Goal: Communication & Community: Answer question/provide support

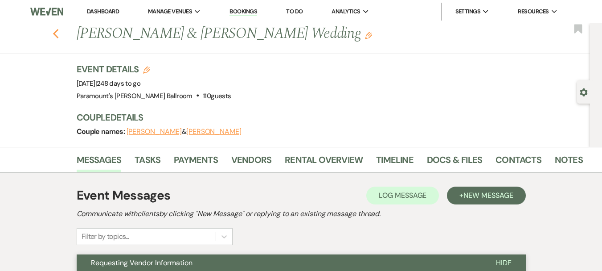
click at [57, 33] on use "button" at bounding box center [56, 34] width 6 height 10
select select "8"
select select "11"
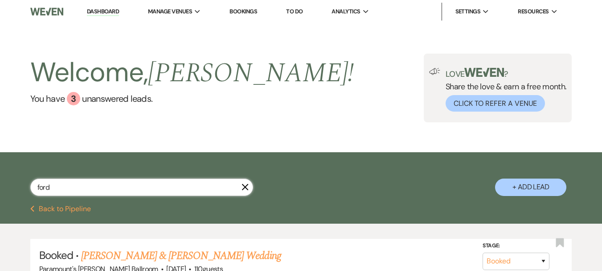
drag, startPoint x: 37, startPoint y: 184, endPoint x: 17, endPoint y: 185, distance: 19.6
click at [16, 188] on div "ford X + Add Lead" at bounding box center [301, 180] width 602 height 46
type input "[PERSON_NAME]"
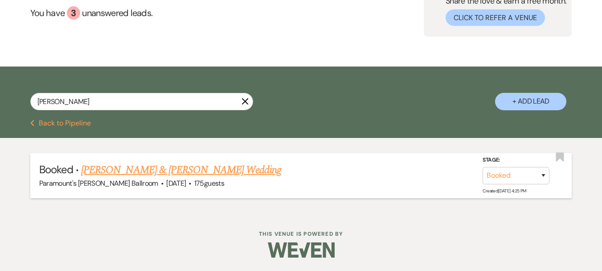
click at [144, 169] on link "[PERSON_NAME] & [PERSON_NAME] Wedding" at bounding box center [181, 170] width 200 height 16
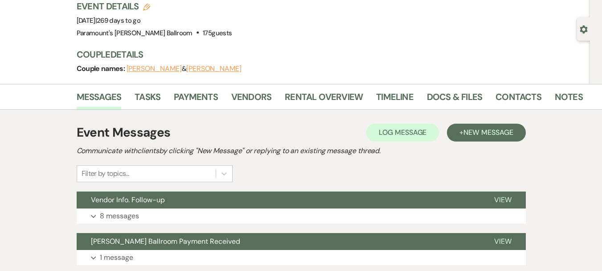
scroll to position [45, 0]
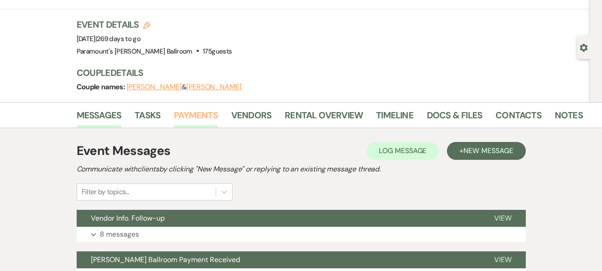
click at [203, 116] on link "Payments" at bounding box center [196, 118] width 44 height 20
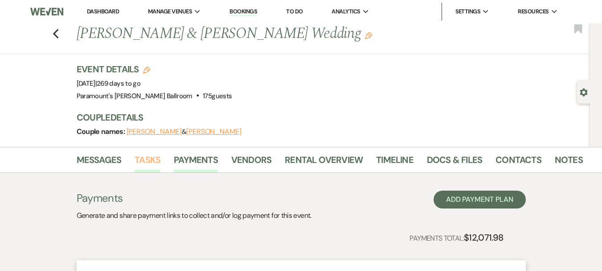
click at [151, 166] on link "Tasks" at bounding box center [148, 163] width 26 height 20
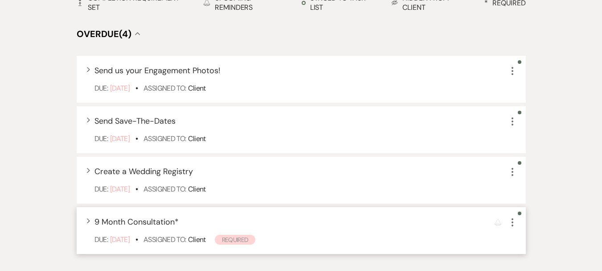
scroll to position [312, 0]
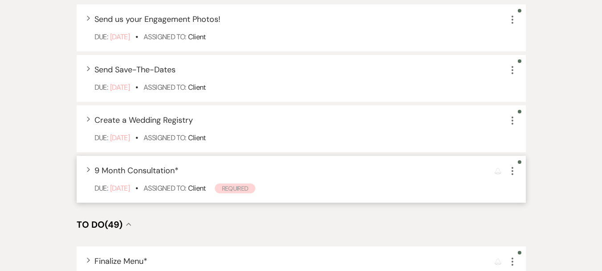
click at [139, 167] on span "9 Month Consultation *" at bounding box center [137, 170] width 84 height 11
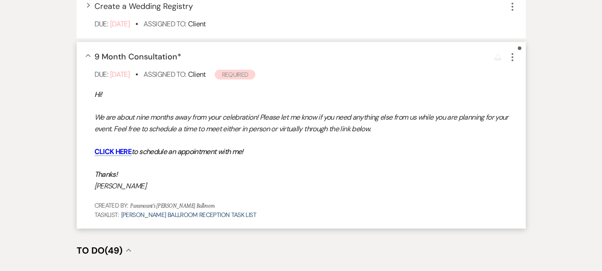
scroll to position [446, 0]
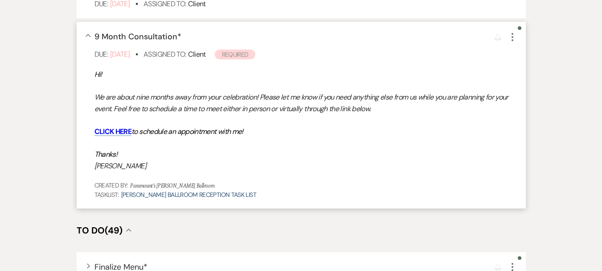
click at [120, 36] on span "9 Month Consultation *" at bounding box center [138, 36] width 87 height 11
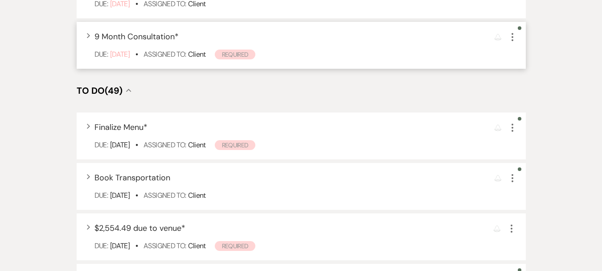
click at [513, 34] on use "button" at bounding box center [513, 37] width 2 height 8
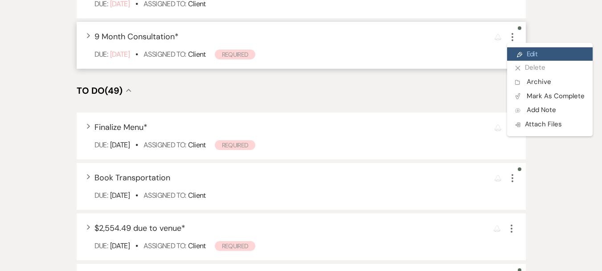
click at [525, 53] on link "Pencil Edit" at bounding box center [550, 53] width 86 height 13
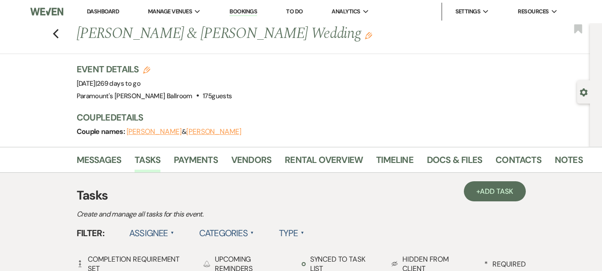
select select "true"
select select "planningToolsAccount"
select select "client"
select select "weeks"
select select "afterDueDate"
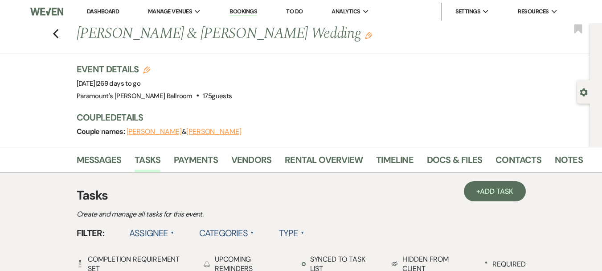
select select "both"
select select "weeks"
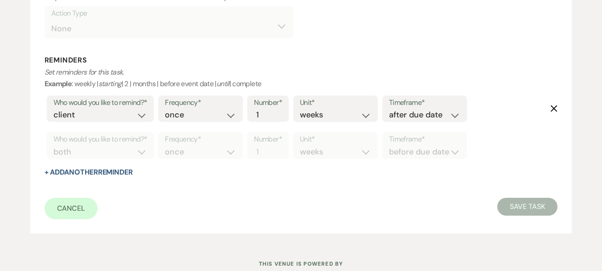
scroll to position [446, 0]
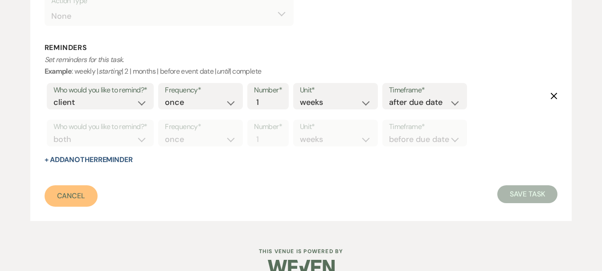
click at [66, 200] on link "Cancel" at bounding box center [72, 195] width 54 height 21
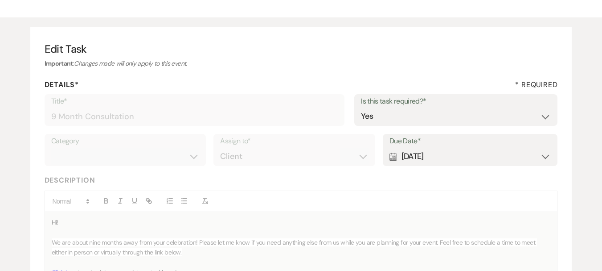
scroll to position [0, 0]
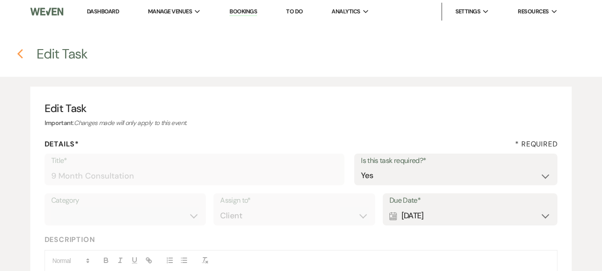
click at [14, 49] on h4 "Previous Edit Task" at bounding box center [301, 54] width 602 height 19
click at [21, 54] on icon "Previous" at bounding box center [20, 54] width 7 height 11
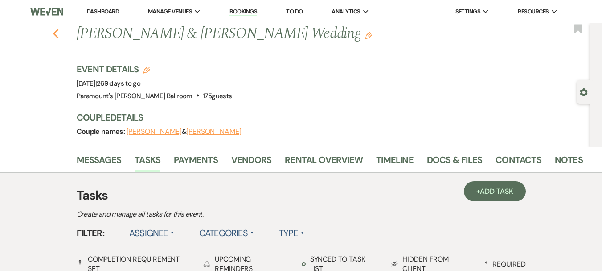
click at [59, 35] on icon "Previous" at bounding box center [56, 34] width 7 height 11
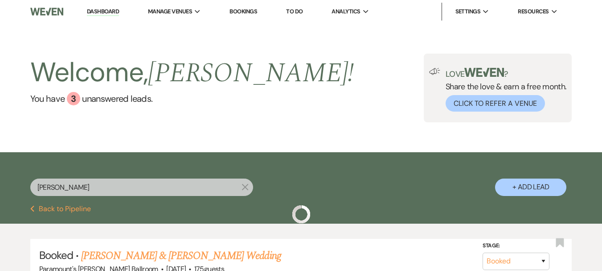
scroll to position [86, 0]
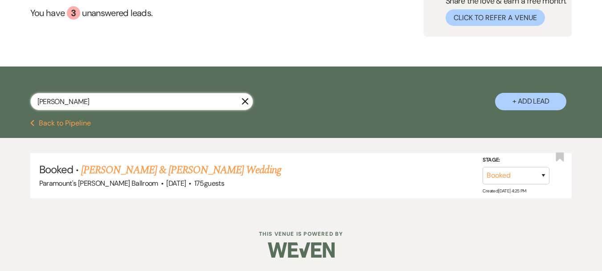
click at [0, 105] on div "[PERSON_NAME] X + Add Lead" at bounding box center [301, 94] width 602 height 46
type input "alzona"
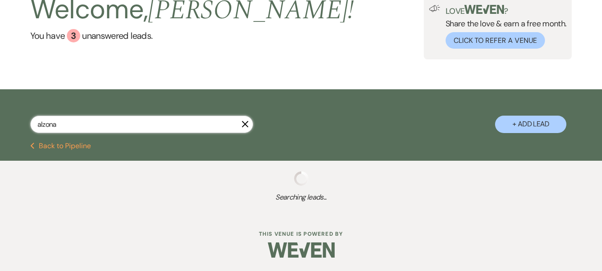
scroll to position [86, 0]
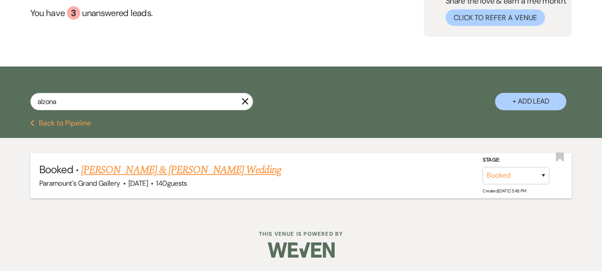
click at [97, 177] on link "[PERSON_NAME] & [PERSON_NAME] Wedding" at bounding box center [181, 170] width 200 height 16
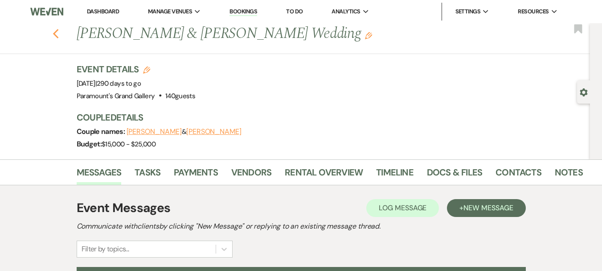
click at [59, 33] on icon "Previous" at bounding box center [56, 34] width 7 height 11
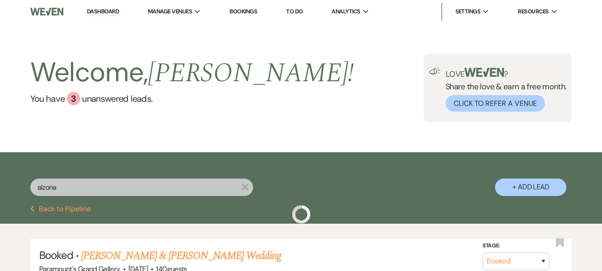
scroll to position [86, 0]
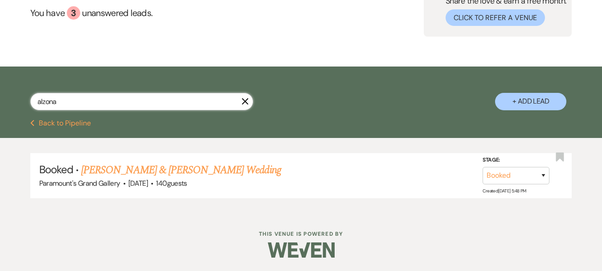
drag, startPoint x: 66, startPoint y: 99, endPoint x: 21, endPoint y: 99, distance: 45.0
click at [21, 99] on div "alzona X + Add Lead" at bounding box center [301, 94] width 602 height 46
type input "[PERSON_NAME]"
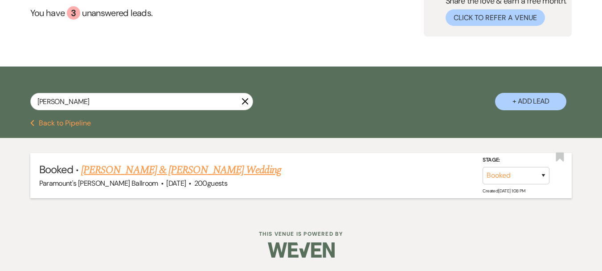
click at [132, 173] on link "[PERSON_NAME] & [PERSON_NAME] Wedding" at bounding box center [181, 170] width 200 height 16
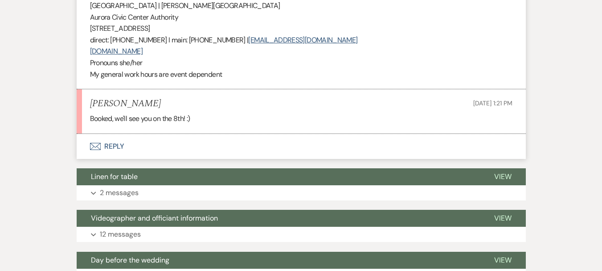
click at [102, 134] on button "Envelope Reply" at bounding box center [302, 146] width 450 height 25
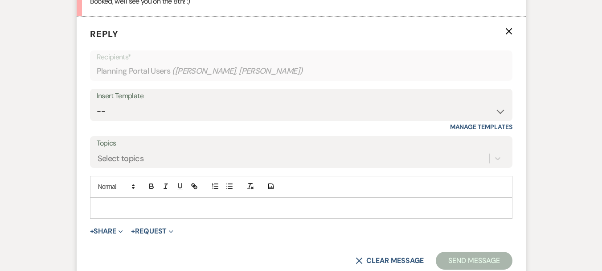
scroll to position [1052, 0]
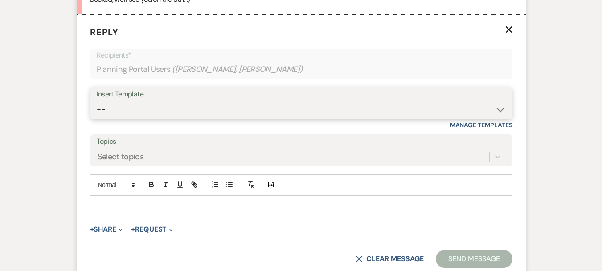
click at [136, 101] on select "-- Weven Planning Portal Introduction (Booked Events) 6 Month Consultation 9 Mo…" at bounding box center [301, 109] width 409 height 17
select select "4089"
click at [97, 101] on select "-- Weven Planning Portal Introduction (Booked Events) 6 Month Consultation 9 Mo…" at bounding box center [301, 109] width 409 height 17
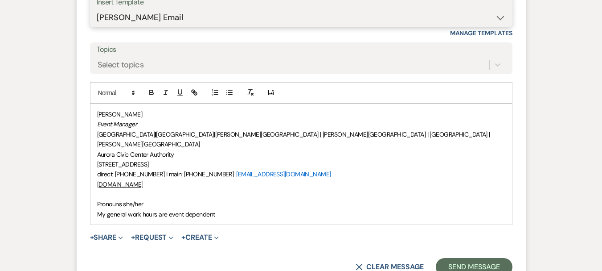
scroll to position [1231, 0]
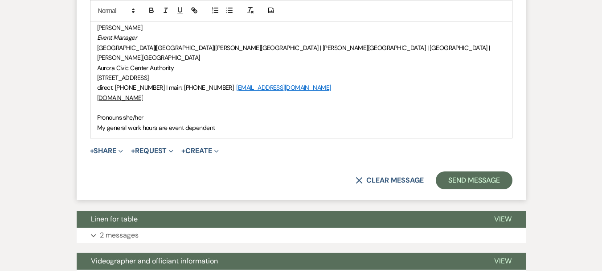
click at [95, 99] on div "[PERSON_NAME] Event Manager [GEOGRAPHIC_DATA] | [GEOGRAPHIC_DATA] | [PERSON_NAM…" at bounding box center [302, 77] width 422 height 120
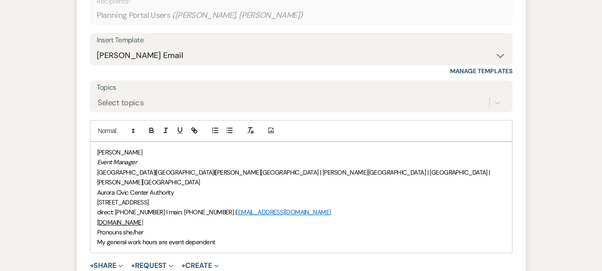
scroll to position [1097, 0]
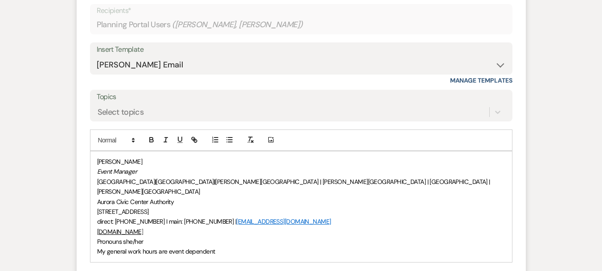
click at [98, 157] on span "[PERSON_NAME]" at bounding box center [119, 161] width 45 height 8
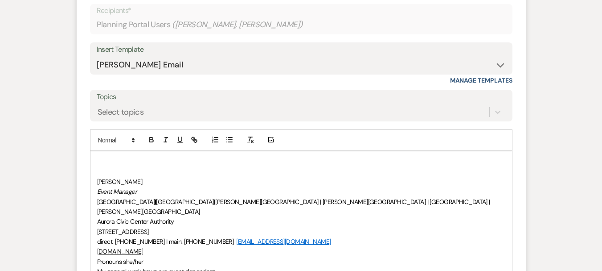
click at [99, 151] on div "﻿ [PERSON_NAME] Event Manager [GEOGRAPHIC_DATA] | [GEOGRAPHIC_DATA] | [PERSON_N…" at bounding box center [302, 216] width 422 height 131
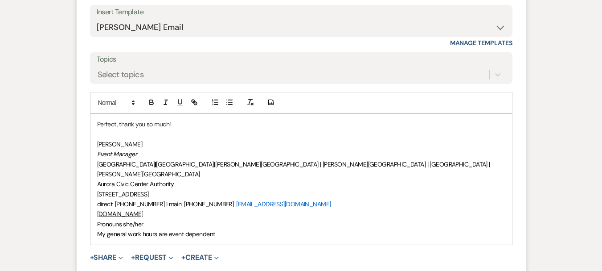
scroll to position [1186, 0]
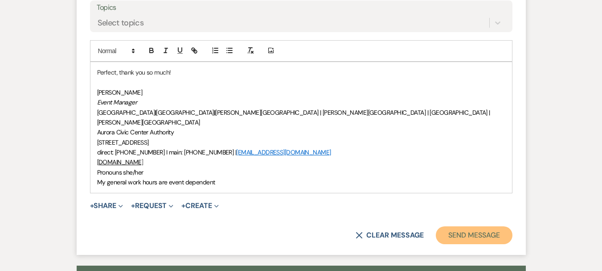
click at [461, 226] on button "Send Message" at bounding box center [474, 235] width 76 height 18
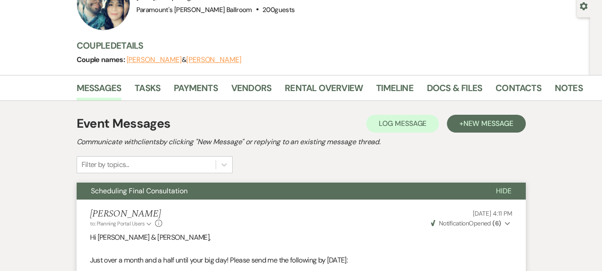
scroll to position [78, 0]
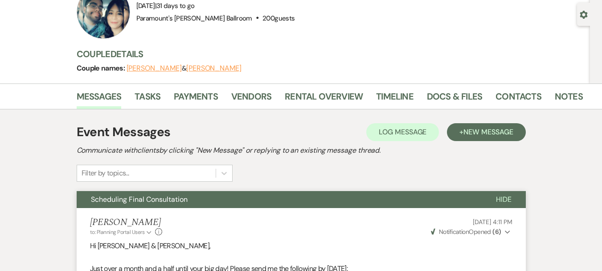
drag, startPoint x: 116, startPoint y: 195, endPoint x: 117, endPoint y: 190, distance: 5.9
click at [116, 195] on span "Scheduling Final Consultation" at bounding box center [139, 198] width 97 height 9
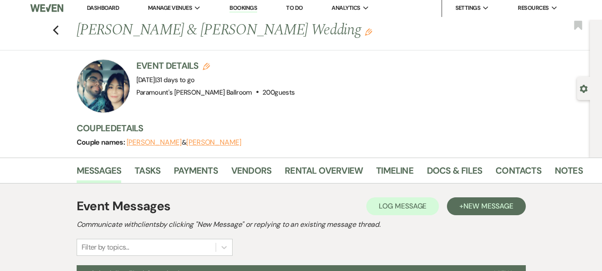
scroll to position [0, 0]
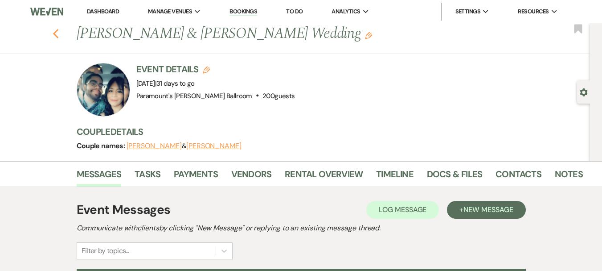
click at [58, 37] on use "button" at bounding box center [56, 34] width 6 height 10
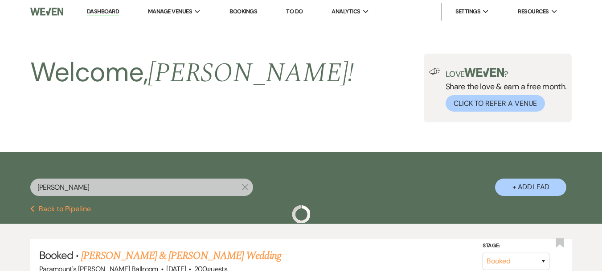
scroll to position [86, 0]
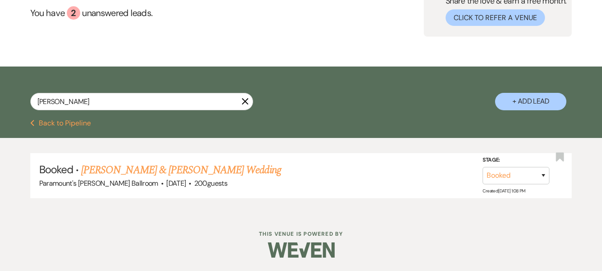
click at [56, 120] on button "Previous Back to Pipeline" at bounding box center [60, 123] width 61 height 7
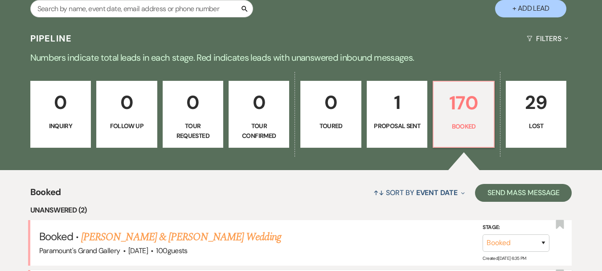
scroll to position [312, 0]
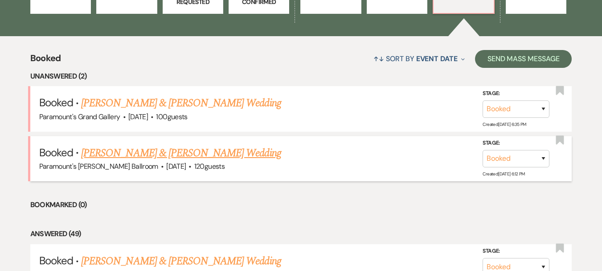
click at [201, 153] on link "[PERSON_NAME] & [PERSON_NAME] Wedding" at bounding box center [181, 153] width 200 height 16
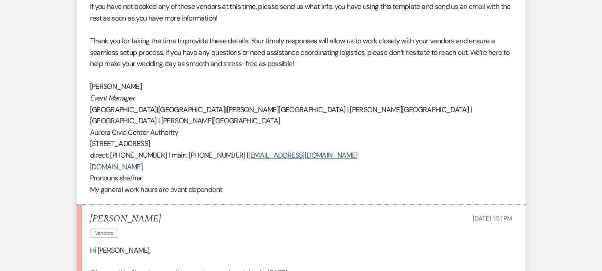
scroll to position [937, 0]
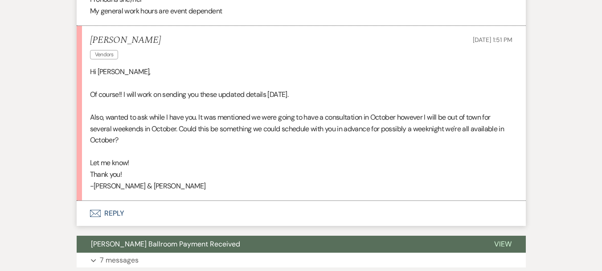
click at [239, 157] on p "Let me know!" at bounding box center [301, 163] width 423 height 12
click at [95, 210] on icon "Envelope" at bounding box center [95, 213] width 11 height 7
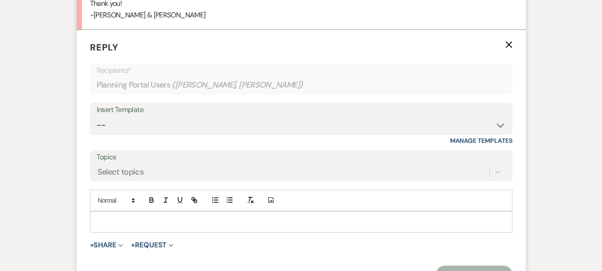
scroll to position [1123, 0]
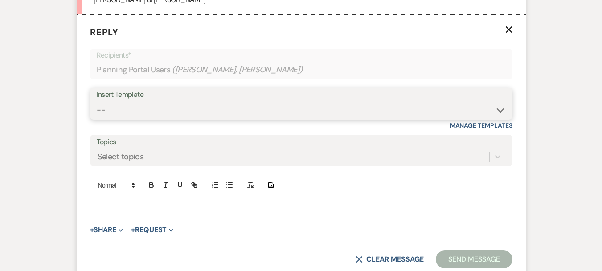
click at [115, 103] on select "-- Weven Planning Portal Introduction (Booked Events) 6 Month Consultation 9 Mo…" at bounding box center [301, 109] width 409 height 17
select select "4089"
click at [97, 101] on select "-- Weven Planning Portal Introduction (Booked Events) 6 Month Consultation 9 Mo…" at bounding box center [301, 109] width 409 height 17
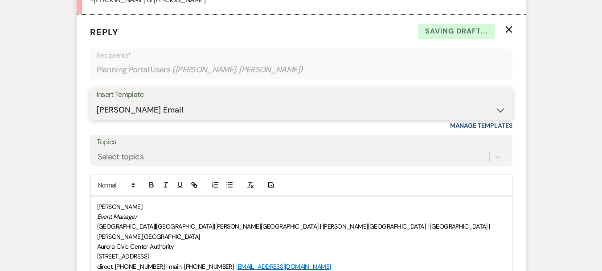
scroll to position [1167, 0]
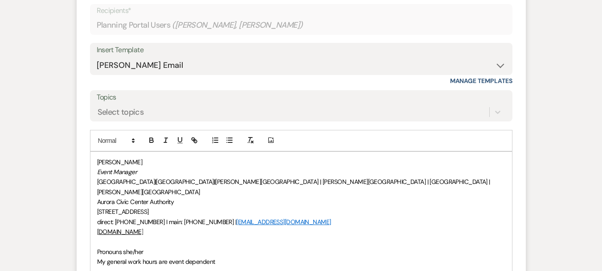
click at [97, 247] on p "Pronouns she/her" at bounding box center [301, 252] width 408 height 10
drag, startPoint x: 97, startPoint y: 147, endPoint x: 96, endPoint y: 152, distance: 5.4
click at [97, 157] on p "[PERSON_NAME]" at bounding box center [301, 162] width 408 height 10
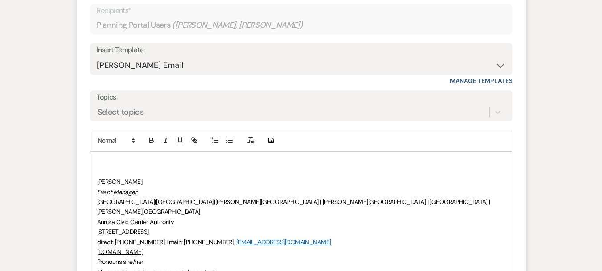
click at [97, 157] on p at bounding box center [301, 162] width 408 height 10
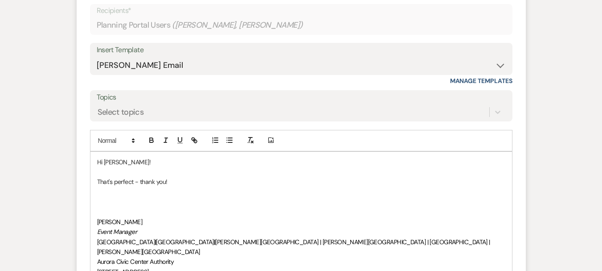
click at [256, 177] on p "That's perfect - thank you!" at bounding box center [301, 182] width 408 height 10
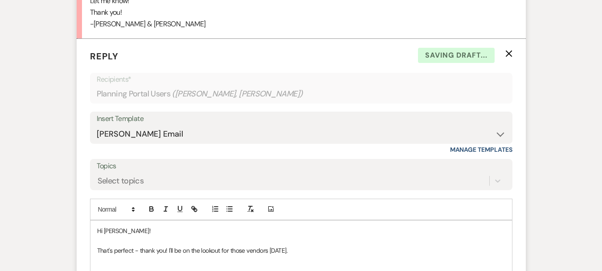
scroll to position [1212, 0]
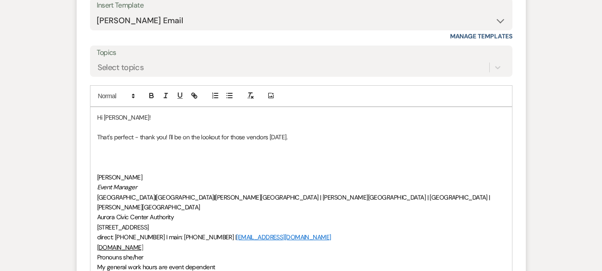
click at [108, 152] on p at bounding box center [301, 157] width 408 height 10
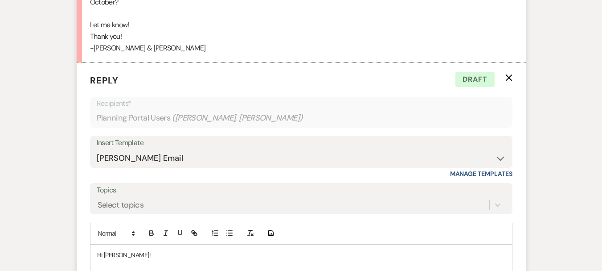
scroll to position [1167, 0]
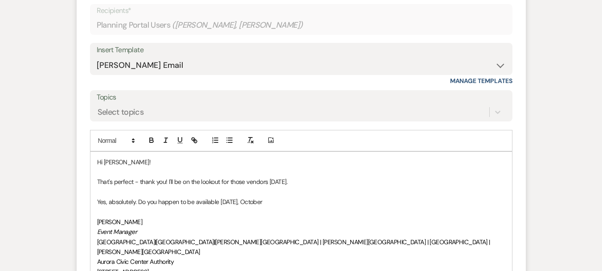
drag, startPoint x: 281, startPoint y: 188, endPoint x: 227, endPoint y: 191, distance: 54.0
click at [227, 197] on p "Yes, absolutely. Do you happen to be available [DATE], October" at bounding box center [301, 202] width 408 height 10
drag, startPoint x: 259, startPoint y: 191, endPoint x: 253, endPoint y: 192, distance: 5.8
click at [253, 197] on p "Yes, absolutely. Do you happen to be available [DATE][DATE] or Thurs. Oct" at bounding box center [301, 202] width 408 height 10
click at [309, 197] on p "Yes, absolutely. Do you happen to be available [DATE][DATE] or Thurs. Oct" at bounding box center [301, 202] width 408 height 10
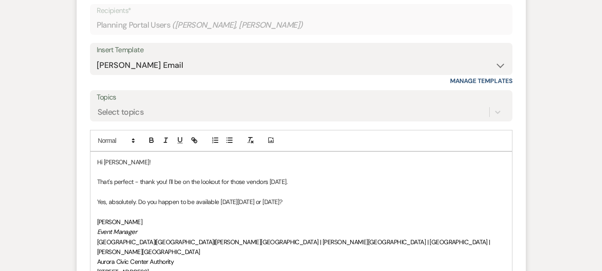
scroll to position [1257, 0]
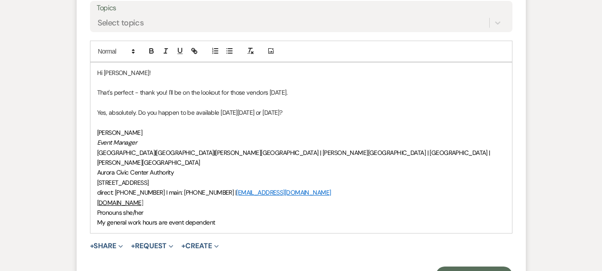
click at [177, 107] on p "Yes, absolutely. Do you happen to be available [DATE][DATE] or [DATE]?" at bounding box center [301, 112] width 408 height 10
drag, startPoint x: 177, startPoint y: 101, endPoint x: 138, endPoint y: 100, distance: 39.7
click at [138, 107] on p "Yes, absolutely. Do you happen to be available [DATE][DATE] or [DATE]?" at bounding box center [301, 112] width 408 height 10
click at [480, 266] on button "Send Message" at bounding box center [474, 275] width 76 height 18
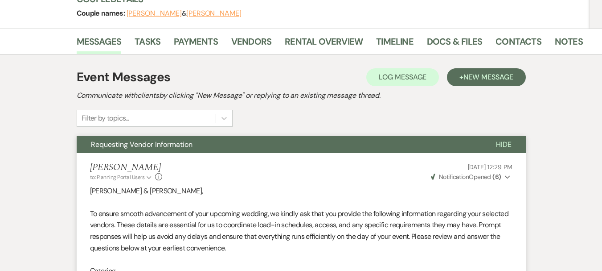
scroll to position [16, 0]
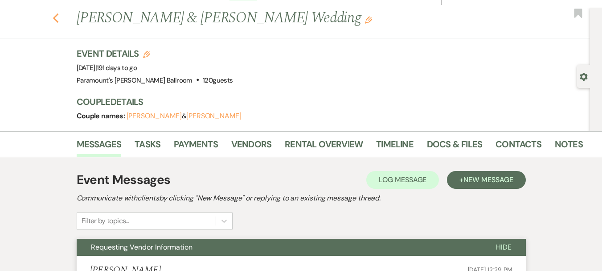
click at [58, 20] on use "button" at bounding box center [56, 18] width 6 height 10
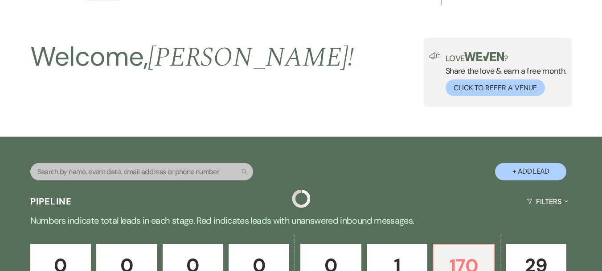
scroll to position [312, 0]
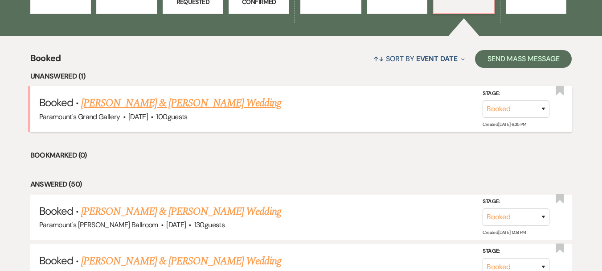
click at [157, 104] on link "[PERSON_NAME] & [PERSON_NAME] Wedding" at bounding box center [181, 103] width 200 height 16
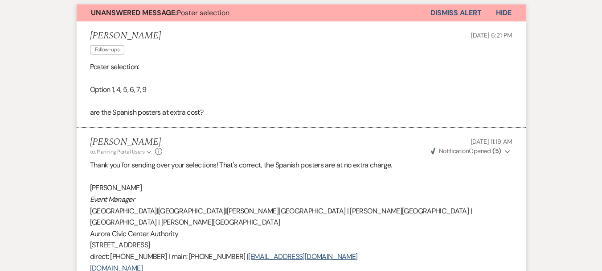
scroll to position [2613, 0]
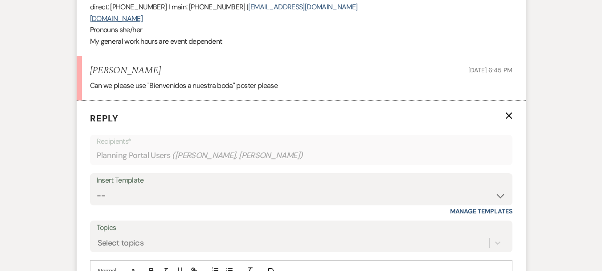
scroll to position [2787, 0]
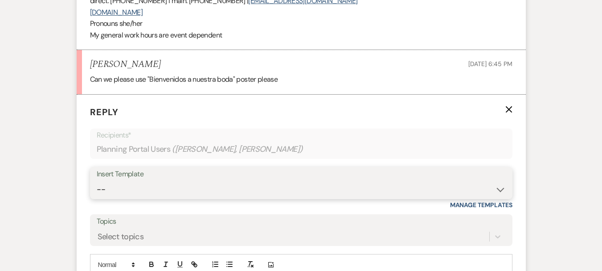
click at [142, 181] on select "-- Weven Planning Portal Introduction (Booked Events) 6 Month Consultation 9 Mo…" at bounding box center [301, 189] width 409 height 17
select select "4090"
click at [97, 181] on select "-- Weven Planning Portal Introduction (Booked Events) 6 Month Consultation 9 Mo…" at bounding box center [301, 189] width 409 height 17
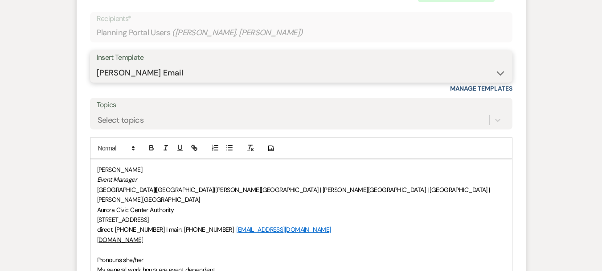
scroll to position [2920, 0]
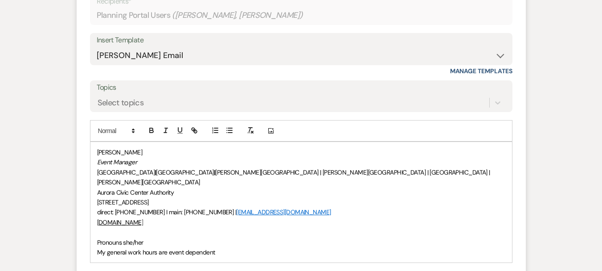
click at [96, 142] on div "[PERSON_NAME] Event Manager [GEOGRAPHIC_DATA] | [GEOGRAPHIC_DATA] | [PERSON_NAM…" at bounding box center [302, 202] width 422 height 120
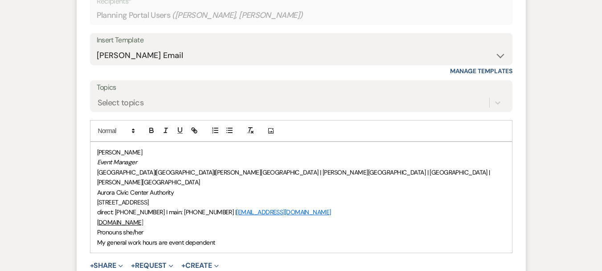
click at [94, 142] on div "[PERSON_NAME] Event Manager [GEOGRAPHIC_DATA] | [GEOGRAPHIC_DATA] | [PERSON_NAM…" at bounding box center [302, 197] width 422 height 111
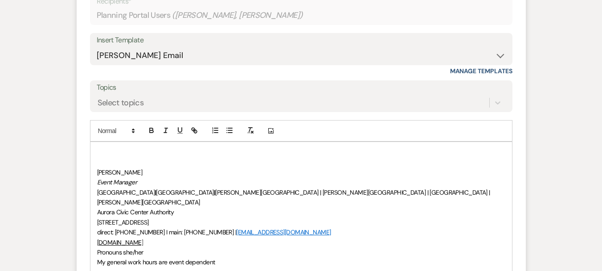
click at [104, 147] on p at bounding box center [301, 152] width 408 height 10
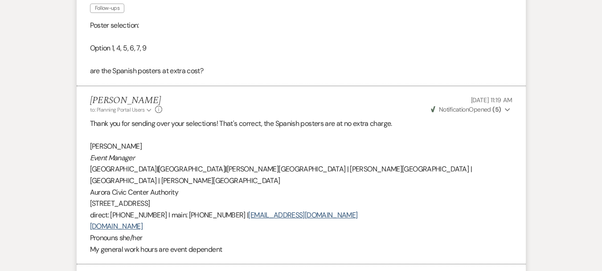
scroll to position [2569, 0]
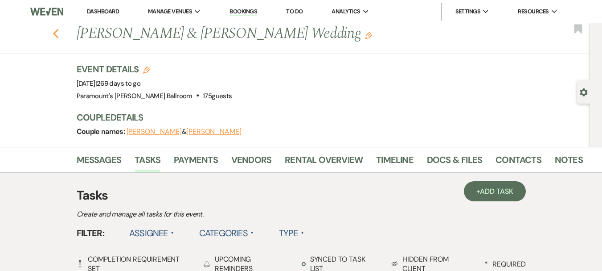
click at [59, 32] on icon "Previous" at bounding box center [56, 34] width 7 height 11
